Goal: Information Seeking & Learning: Learn about a topic

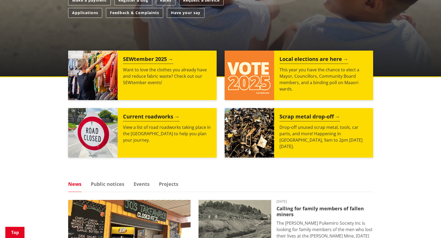
scroll to position [187, 0]
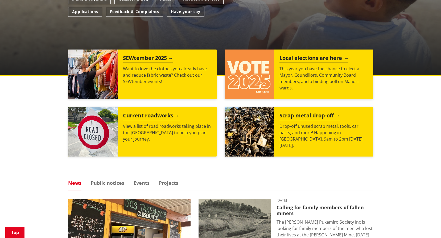
click at [314, 61] on h2 "Local elections are here" at bounding box center [314, 59] width 69 height 8
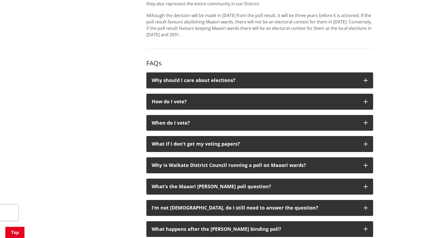
scroll to position [546, 0]
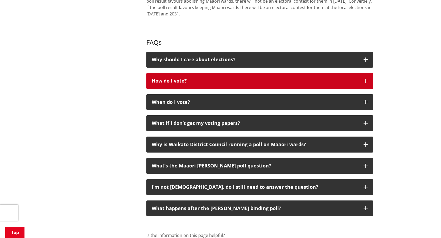
click at [365, 82] on icon "button" at bounding box center [366, 81] width 4 height 4
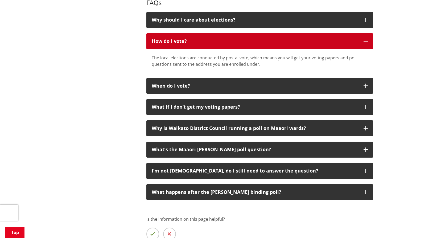
scroll to position [588, 0]
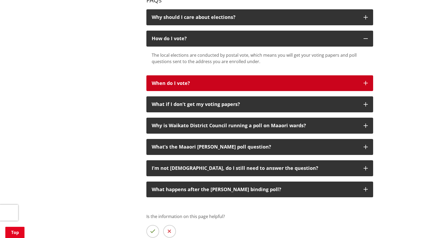
click at [365, 80] on button "When do I vote?" at bounding box center [259, 83] width 227 height 16
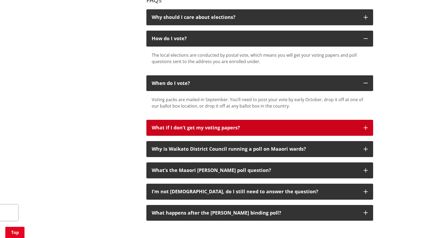
click at [370, 125] on button "What if I don’t get my voting papers?" at bounding box center [259, 128] width 227 height 16
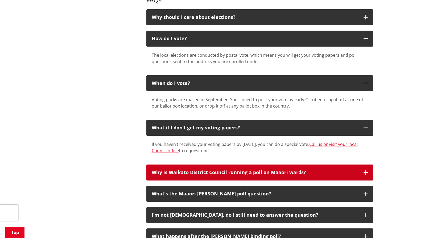
click at [367, 170] on button "Why is Waikato District Council running a poll on Maaori wards?" at bounding box center [259, 173] width 227 height 16
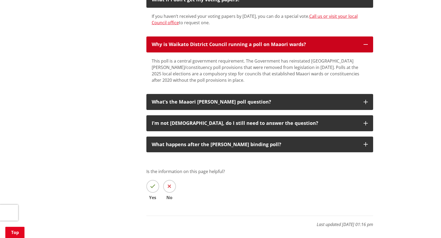
scroll to position [717, 0]
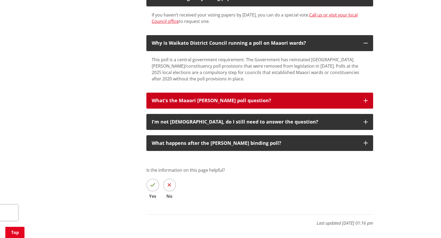
click at [366, 104] on button "What’s the Maaori ward poll question?" at bounding box center [259, 101] width 227 height 16
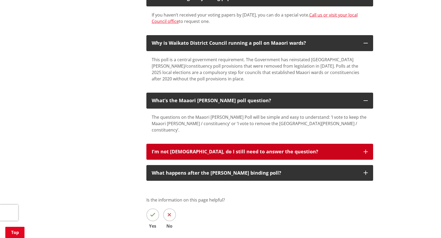
click at [370, 148] on button "I’m not Māori, do I still need to answer the question?" at bounding box center [259, 152] width 227 height 16
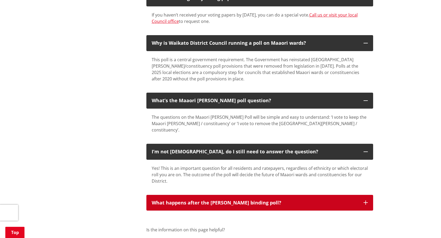
click at [366, 201] on icon "button" at bounding box center [366, 203] width 4 height 4
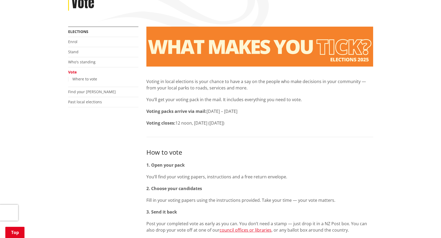
scroll to position [103, 0]
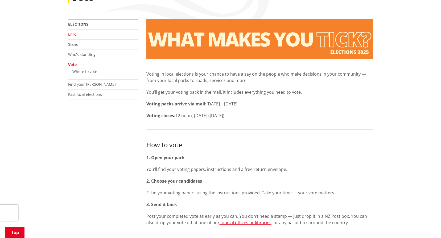
click at [73, 36] on link "Enrol" at bounding box center [72, 34] width 9 height 5
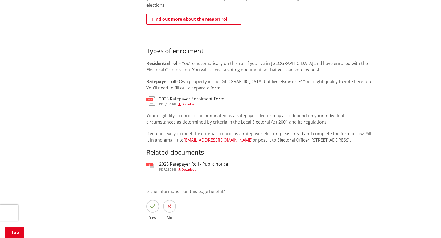
scroll to position [428, 0]
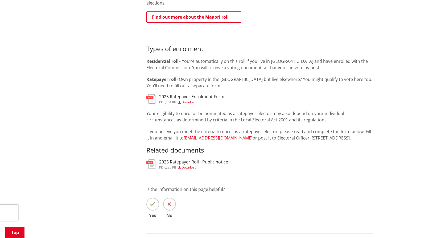
click at [194, 100] on span "Download" at bounding box center [189, 102] width 15 height 5
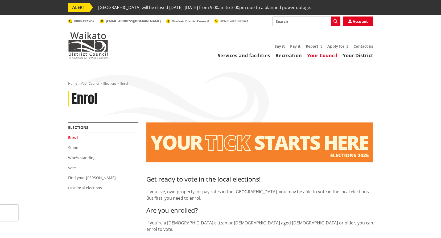
scroll to position [428, 0]
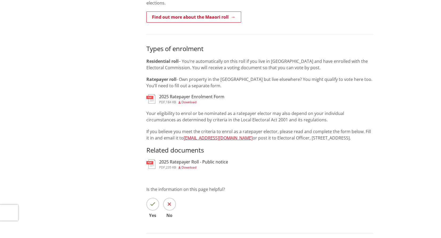
click at [294, 164] on div "2025 Ratepayer Roll - Public notice pdf , 235 KB Download" at bounding box center [259, 165] width 227 height 11
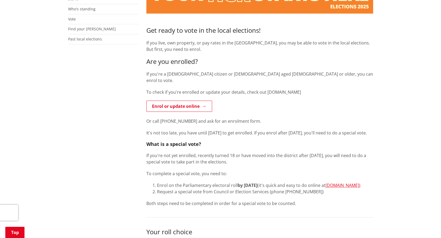
scroll to position [0, 0]
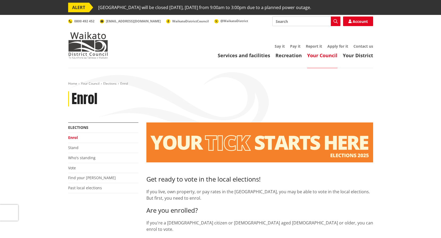
click at [284, 89] on div "Home Your Council Elections Enrol Enrol" at bounding box center [220, 101] width 313 height 41
click at [96, 43] on img at bounding box center [88, 45] width 40 height 27
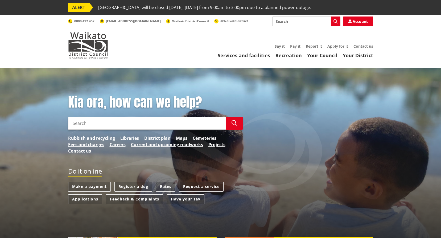
click at [171, 53] on ul "Services and facilities Recreation Your Council Your District" at bounding box center [246, 56] width 255 height 6
click at [218, 46] on ul "Say it Pay it Report it Apply for it Contact us" at bounding box center [246, 46] width 255 height 5
